Goal: Task Accomplishment & Management: Manage account settings

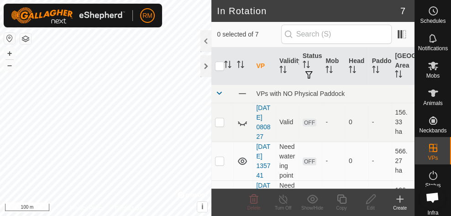
scroll to position [279, 0]
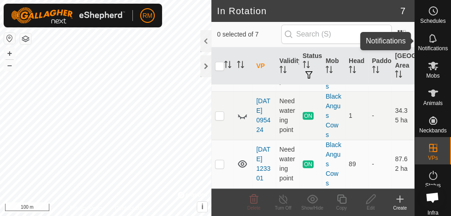
click at [433, 43] on icon at bounding box center [433, 38] width 11 height 11
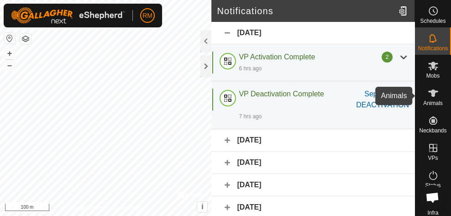
click at [432, 92] on icon at bounding box center [433, 93] width 10 height 7
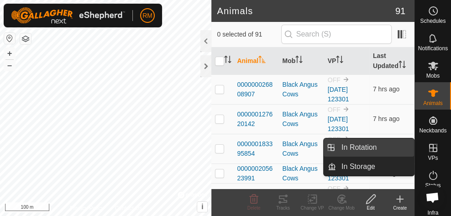
click at [376, 152] on link "In Rotation" at bounding box center [375, 147] width 78 height 18
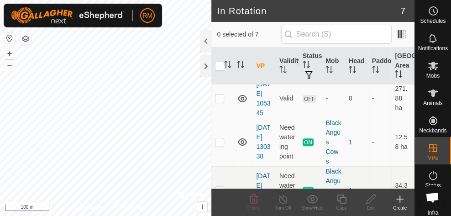
scroll to position [279, 0]
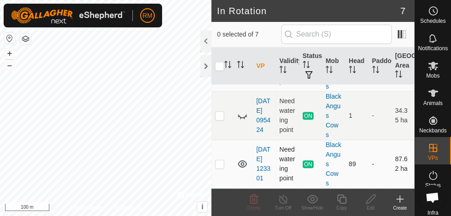
click at [223, 160] on p-checkbox at bounding box center [219, 163] width 9 height 7
checkbox input "true"
click at [281, 196] on icon at bounding box center [283, 199] width 11 height 11
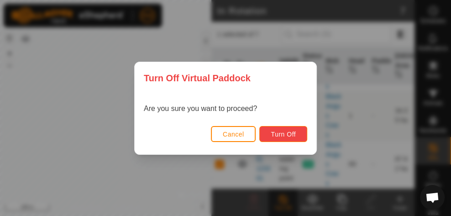
click at [278, 136] on span "Turn Off" at bounding box center [283, 134] width 25 height 7
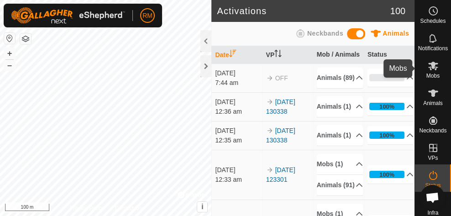
click at [426, 72] on es-mob-svg-icon at bounding box center [433, 65] width 16 height 15
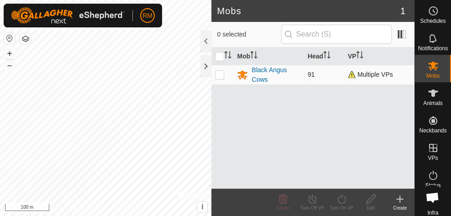
click at [219, 75] on p-checkbox at bounding box center [219, 74] width 9 height 7
checkbox input "true"
click at [311, 198] on line at bounding box center [312, 199] width 7 height 7
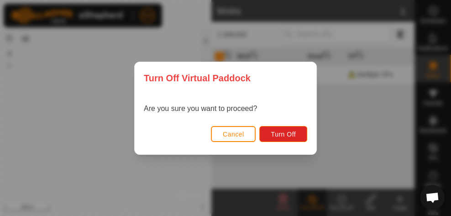
click at [237, 136] on span "Cancel" at bounding box center [233, 134] width 21 height 7
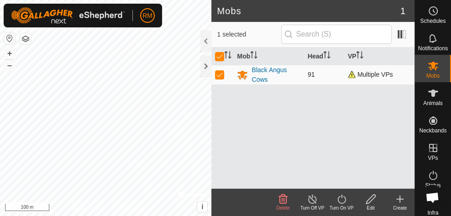
click at [221, 75] on p-checkbox at bounding box center [219, 74] width 9 height 7
checkbox input "false"
click at [217, 72] on p-checkbox at bounding box center [219, 74] width 9 height 7
checkbox input "true"
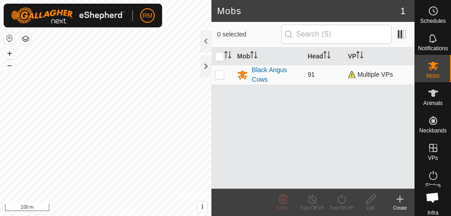
checkbox input "true"
click at [314, 199] on icon at bounding box center [312, 199] width 11 height 11
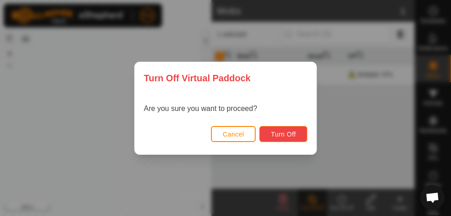
click at [286, 138] on button "Turn Off" at bounding box center [283, 134] width 48 height 16
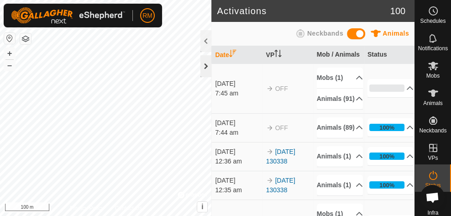
click at [205, 68] on div at bounding box center [206, 66] width 11 height 22
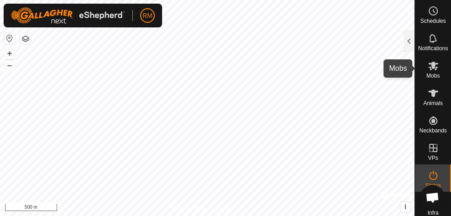
click at [430, 69] on icon at bounding box center [433, 66] width 10 height 9
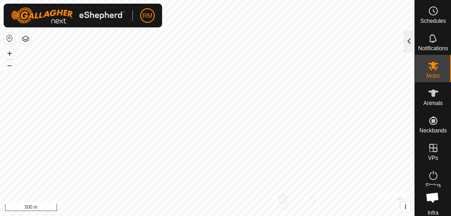
click at [409, 41] on div at bounding box center [409, 41] width 11 height 22
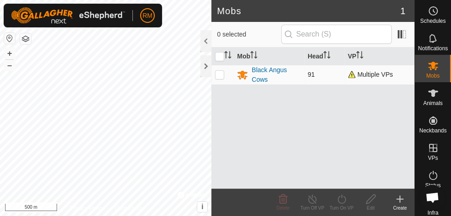
click at [219, 69] on td at bounding box center [223, 75] width 22 height 20
checkbox input "true"
click at [313, 203] on icon at bounding box center [312, 199] width 8 height 9
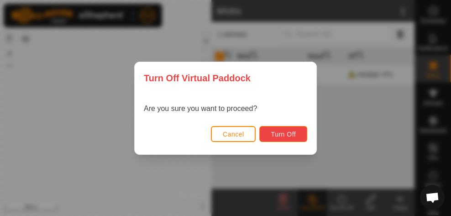
click at [293, 138] on button "Turn Off" at bounding box center [283, 134] width 48 height 16
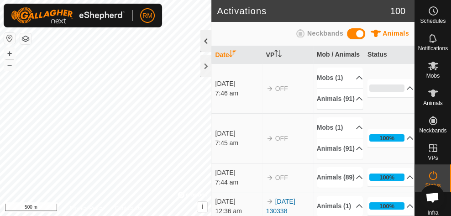
click at [206, 47] on div at bounding box center [206, 41] width 11 height 22
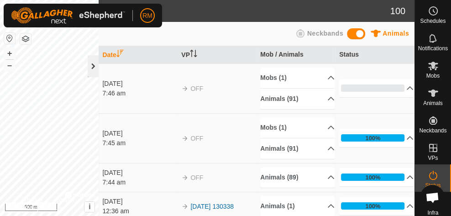
click at [97, 66] on div at bounding box center [93, 66] width 11 height 22
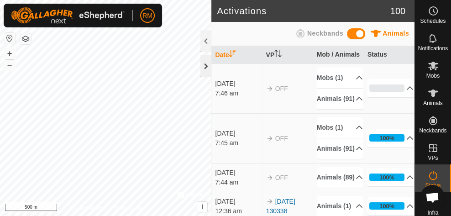
click at [205, 67] on div at bounding box center [206, 66] width 11 height 22
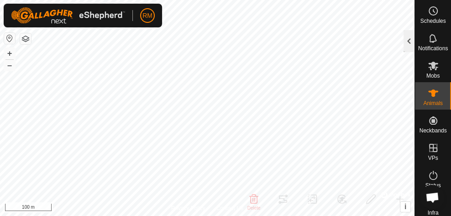
click at [406, 47] on div at bounding box center [409, 41] width 11 height 22
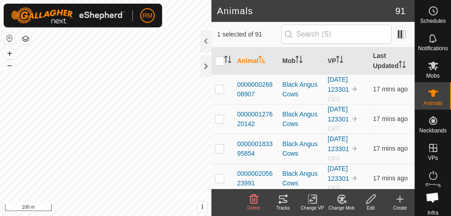
click at [344, 201] on icon at bounding box center [345, 202] width 2 height 2
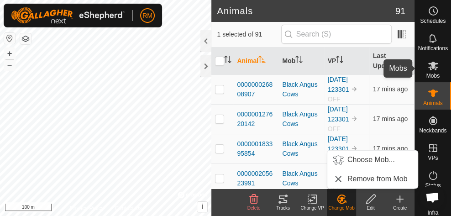
click at [431, 76] on span "Mobs" at bounding box center [433, 75] width 13 height 5
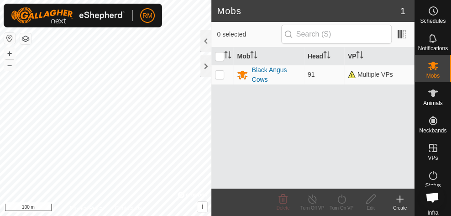
click at [400, 201] on icon at bounding box center [400, 199] width 11 height 11
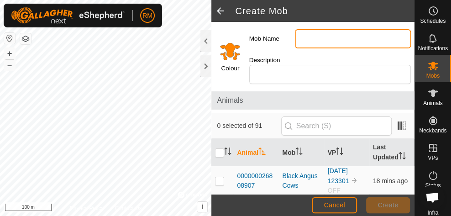
click at [310, 38] on input "Mob Name" at bounding box center [353, 38] width 116 height 19
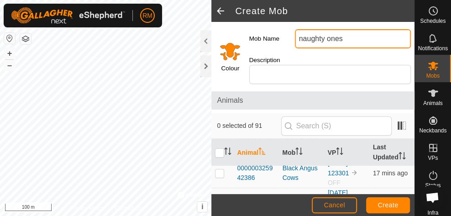
scroll to position [92, 0]
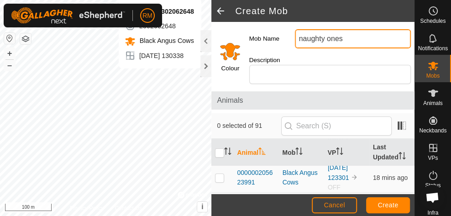
type input "naughty ones"
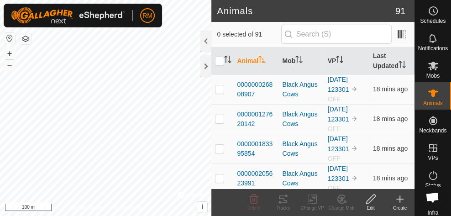
checkbox input "true"
click at [310, 200] on icon at bounding box center [312, 199] width 6 height 6
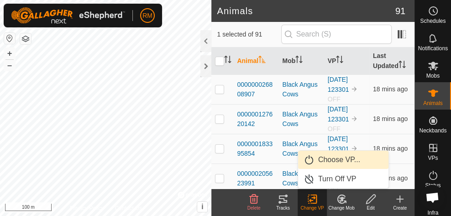
click at [327, 161] on link "Choose VP..." at bounding box center [343, 160] width 90 height 18
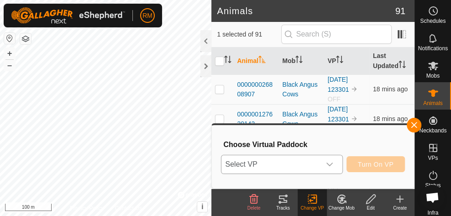
click at [329, 162] on icon "dropdown trigger" at bounding box center [329, 164] width 7 height 7
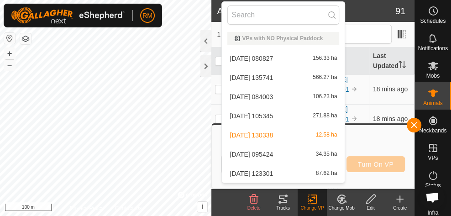
click at [318, 136] on li "[DATE] 130338 12.58 ha" at bounding box center [283, 135] width 123 height 18
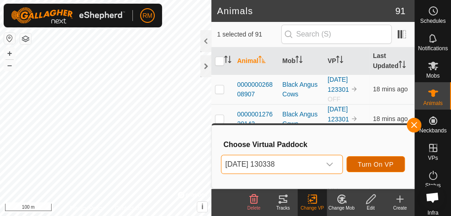
click at [374, 164] on span "Turn On VP" at bounding box center [376, 164] width 36 height 7
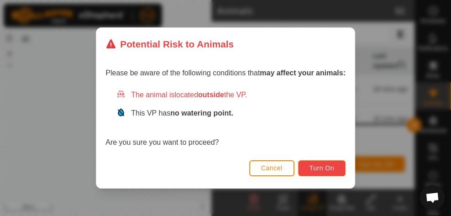
click at [314, 163] on button "Turn On" at bounding box center [322, 168] width 48 height 16
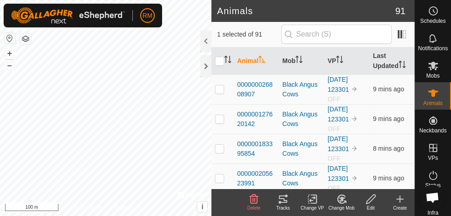
click at [317, 197] on icon at bounding box center [312, 199] width 11 height 11
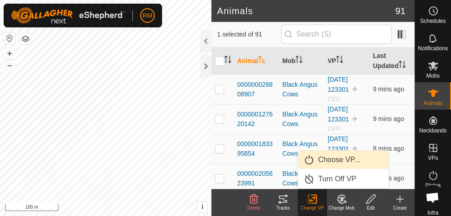
click at [328, 163] on link "Choose VP..." at bounding box center [343, 160] width 90 height 18
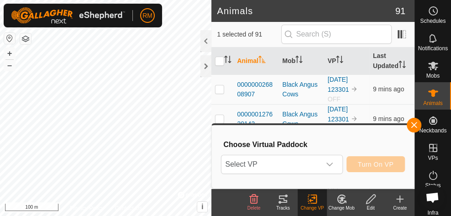
click at [328, 163] on icon "dropdown trigger" at bounding box center [329, 164] width 7 height 7
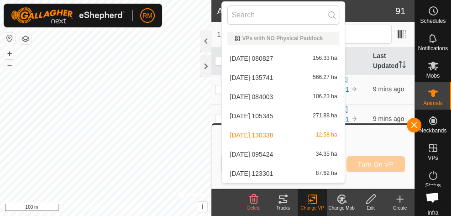
click at [319, 136] on li "[DATE] 130338 12.58 ha" at bounding box center [283, 135] width 123 height 18
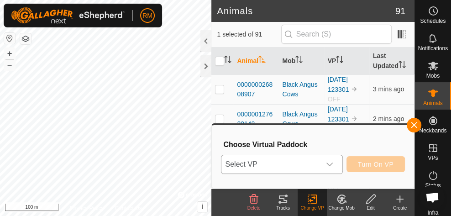
click at [331, 165] on icon "dropdown trigger" at bounding box center [329, 164] width 7 height 7
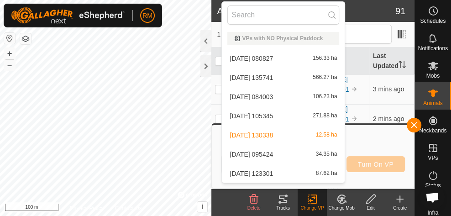
click at [301, 136] on li "[DATE] 130338 12.58 ha" at bounding box center [283, 135] width 123 height 18
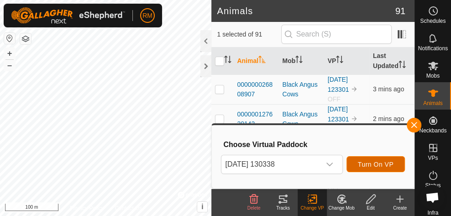
click at [378, 164] on span "Turn On VP" at bounding box center [376, 164] width 36 height 7
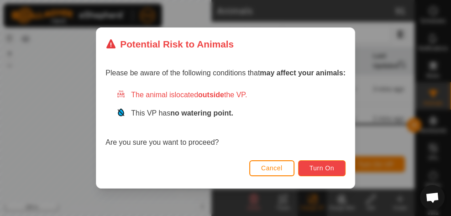
click at [316, 170] on span "Turn On" at bounding box center [322, 167] width 25 height 7
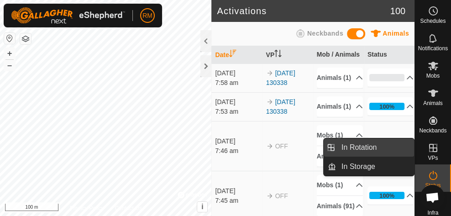
click at [394, 146] on link "In Rotation" at bounding box center [375, 147] width 78 height 18
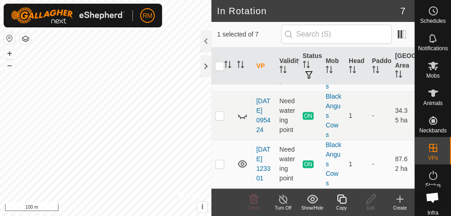
scroll to position [279, 0]
click at [222, 163] on p-checkbox at bounding box center [219, 163] width 9 height 7
click at [222, 160] on p-checkbox at bounding box center [219, 163] width 9 height 7
click at [221, 160] on p-checkbox at bounding box center [219, 163] width 9 height 7
checkbox input "true"
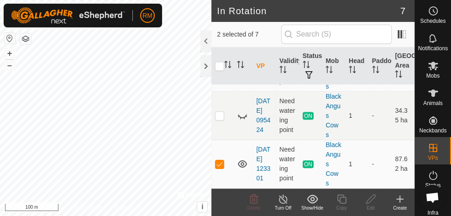
click at [282, 199] on line at bounding box center [283, 199] width 7 height 7
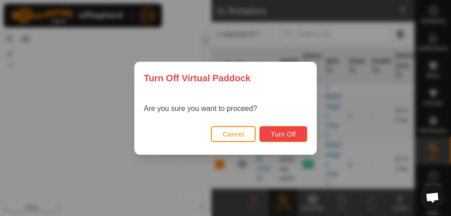
click at [284, 132] on span "Turn Off" at bounding box center [283, 134] width 25 height 7
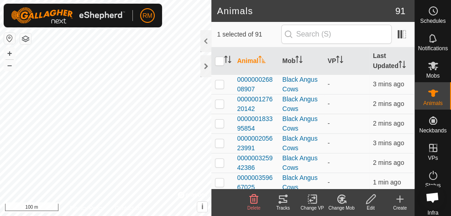
click at [313, 197] on icon at bounding box center [312, 199] width 11 height 11
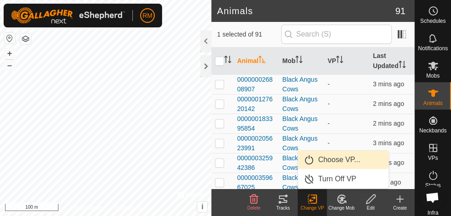
click at [325, 158] on link "Choose VP..." at bounding box center [343, 160] width 90 height 18
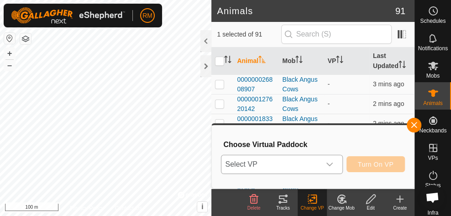
click at [328, 159] on div "dropdown trigger" at bounding box center [330, 164] width 18 height 18
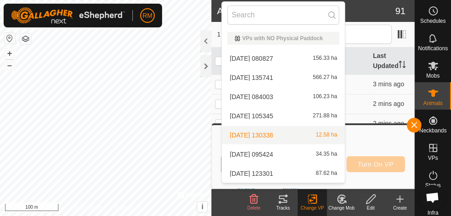
click at [308, 135] on li "[DATE] 130338 12.58 ha" at bounding box center [283, 135] width 123 height 18
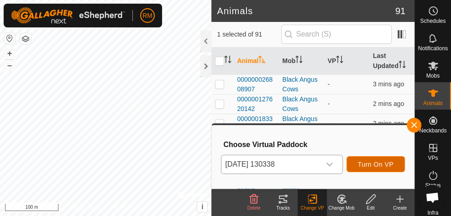
click at [363, 166] on span "Turn On VP" at bounding box center [376, 164] width 36 height 7
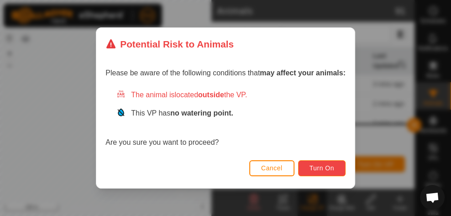
click at [331, 165] on span "Turn On" at bounding box center [322, 167] width 25 height 7
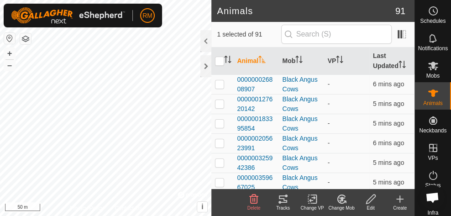
click at [313, 202] on icon at bounding box center [312, 199] width 11 height 11
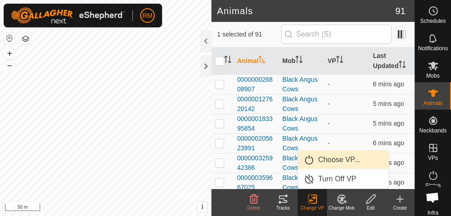
click at [324, 163] on link "Choose VP..." at bounding box center [343, 160] width 90 height 18
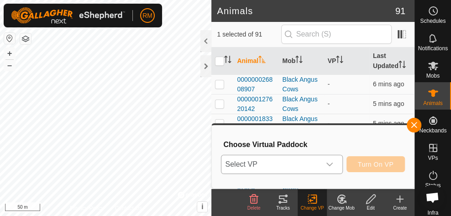
click at [336, 163] on div "dropdown trigger" at bounding box center [330, 164] width 18 height 18
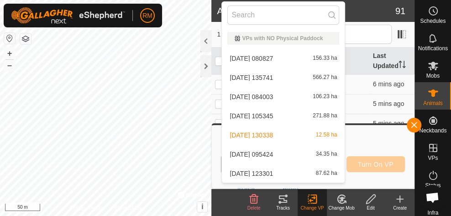
click at [317, 136] on li "[DATE] 130338 12.58 ha" at bounding box center [283, 135] width 123 height 18
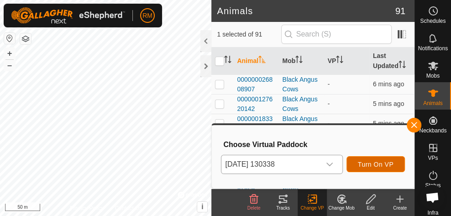
click at [362, 163] on span "Turn On VP" at bounding box center [376, 164] width 36 height 7
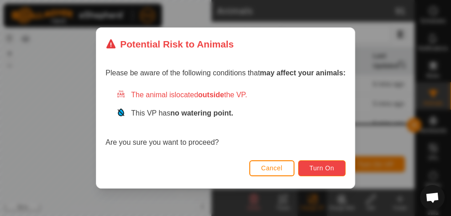
click at [337, 170] on button "Turn On" at bounding box center [322, 168] width 48 height 16
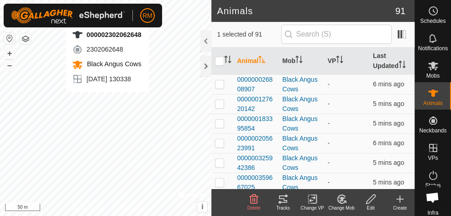
checkbox input "false"
checkbox input "true"
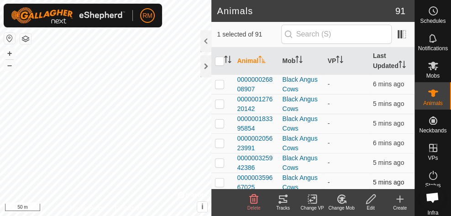
checkbox input "true"
checkbox input "false"
click at [314, 206] on div "Change VP" at bounding box center [312, 208] width 29 height 7
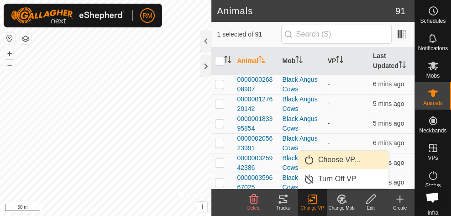
click at [323, 159] on link "Choose VP..." at bounding box center [343, 160] width 90 height 18
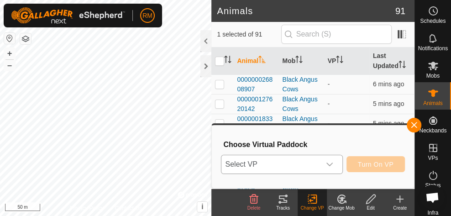
click at [326, 162] on div "dropdown trigger" at bounding box center [330, 164] width 18 height 18
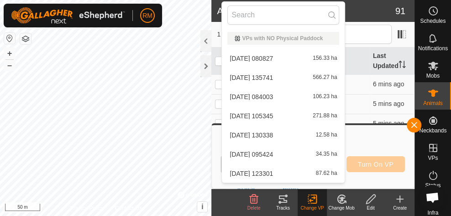
click at [314, 132] on li "[DATE] 130338 12.58 ha" at bounding box center [283, 135] width 123 height 18
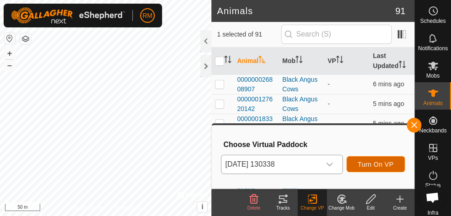
click at [363, 166] on span "Turn On VP" at bounding box center [376, 164] width 36 height 7
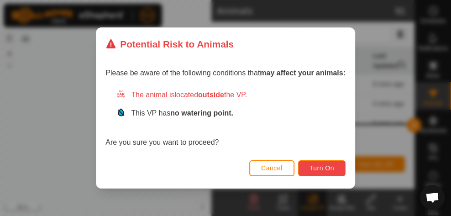
click at [323, 163] on button "Turn On" at bounding box center [322, 168] width 48 height 16
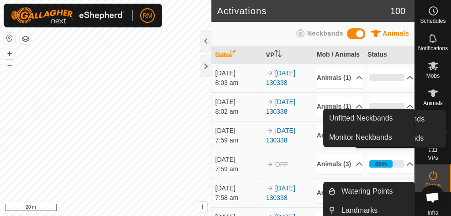
scroll to position [22, 0]
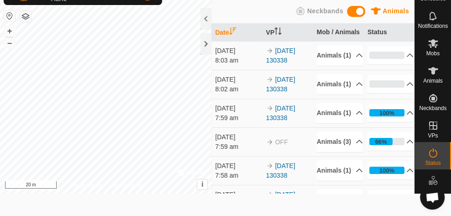
drag, startPoint x: 436, startPoint y: 130, endPoint x: 401, endPoint y: 102, distance: 44.9
click at [401, 102] on div "Schedules Notifications Mobs Animals Neckbands VPs Status Infra Heatmap Help Un…" at bounding box center [225, 86] width 451 height 216
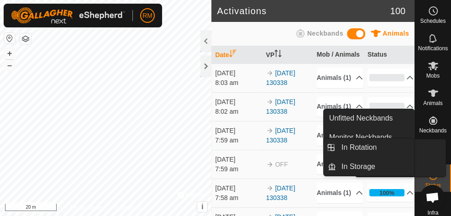
scroll to position [0, 0]
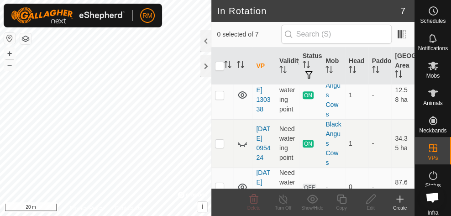
scroll to position [270, 0]
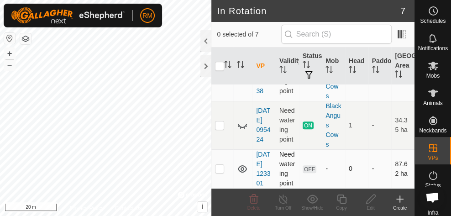
click at [218, 165] on p-checkbox at bounding box center [219, 168] width 9 height 7
checkbox input "true"
click at [374, 201] on icon at bounding box center [370, 199] width 11 height 11
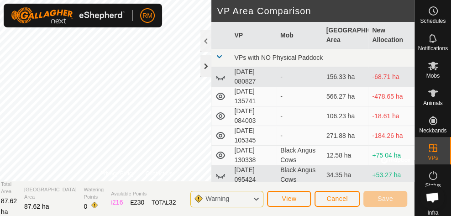
click at [209, 68] on div at bounding box center [206, 66] width 11 height 22
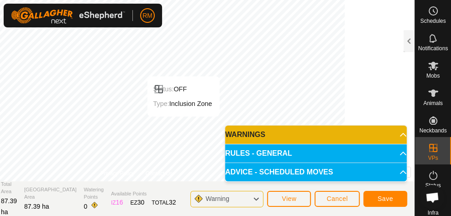
click at [255, 200] on icon at bounding box center [255, 199] width 7 height 12
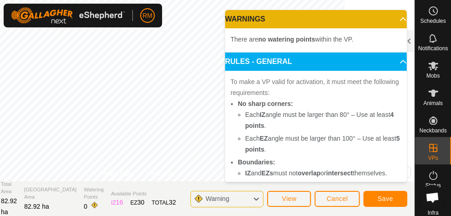
click at [255, 199] on icon at bounding box center [255, 199] width 7 height 12
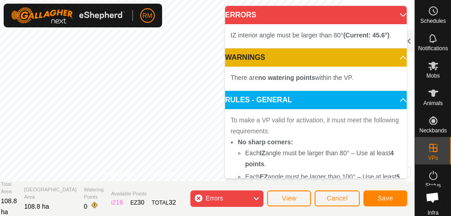
click at [258, 200] on icon at bounding box center [255, 199] width 7 height 12
click at [197, 198] on div "Errors" at bounding box center [226, 198] width 73 height 16
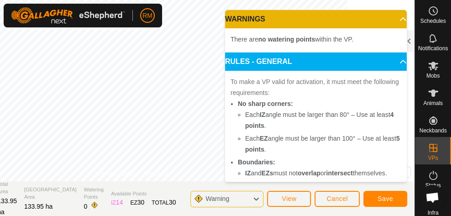
click at [253, 197] on div "Warning" at bounding box center [226, 199] width 73 height 16
click at [259, 199] on icon at bounding box center [255, 199] width 7 height 12
click at [253, 200] on icon at bounding box center [255, 199] width 7 height 12
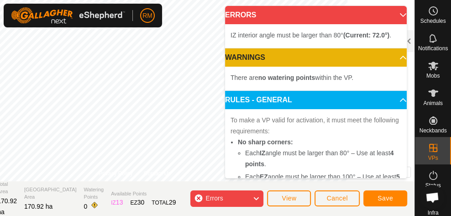
click at [198, 198] on div "Errors" at bounding box center [226, 198] width 73 height 16
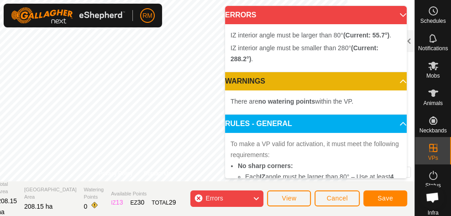
click at [258, 200] on icon at bounding box center [255, 199] width 7 height 12
click at [198, 199] on div "Errors" at bounding box center [226, 198] width 73 height 16
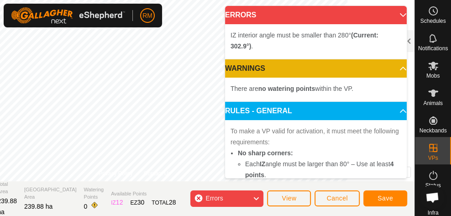
click at [196, 200] on div "Errors" at bounding box center [226, 198] width 73 height 16
click at [199, 196] on div "Errors" at bounding box center [226, 198] width 73 height 16
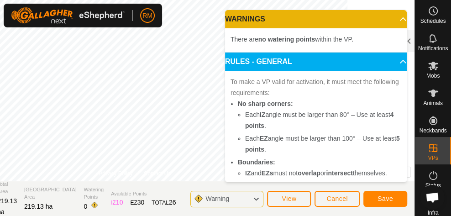
click at [255, 201] on icon at bounding box center [255, 199] width 7 height 12
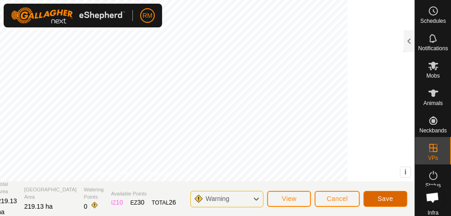
click at [382, 202] on span "Save" at bounding box center [386, 198] width 16 height 7
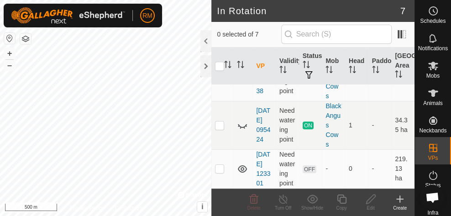
scroll to position [270, 0]
click at [223, 165] on p-checkbox at bounding box center [219, 168] width 9 height 7
checkbox input "true"
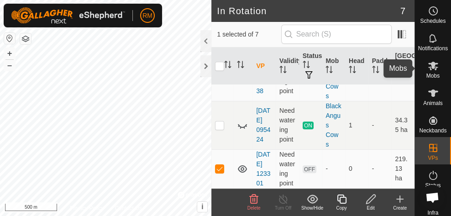
click at [423, 76] on div "Mobs" at bounding box center [433, 68] width 36 height 27
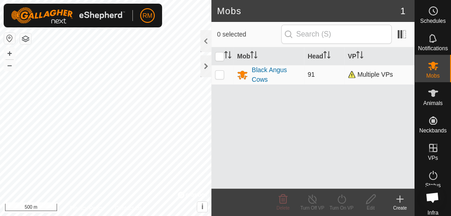
click at [219, 71] on p-checkbox at bounding box center [219, 74] width 9 height 7
checkbox input "true"
click at [340, 200] on icon at bounding box center [341, 199] width 11 height 11
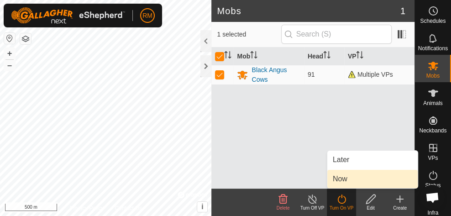
click at [346, 178] on link "Now" at bounding box center [373, 179] width 90 height 18
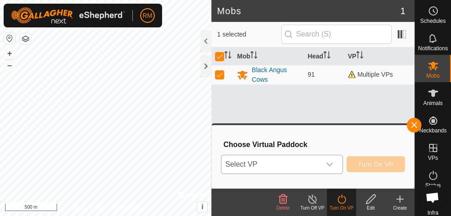
click at [336, 161] on div "dropdown trigger" at bounding box center [330, 164] width 18 height 18
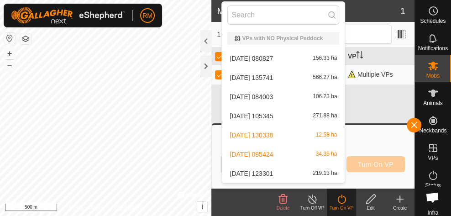
click at [321, 172] on li "2025-09-21 123301 219.13 ha" at bounding box center [283, 173] width 123 height 18
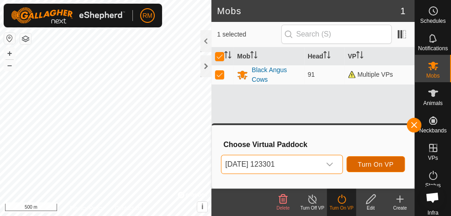
click at [373, 161] on span "Turn On VP" at bounding box center [376, 164] width 36 height 7
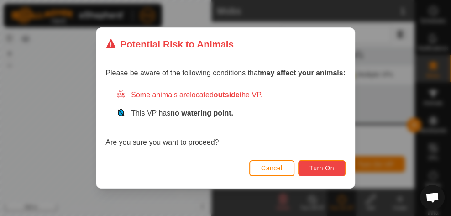
click at [327, 171] on span "Turn On" at bounding box center [322, 167] width 25 height 7
